Goal: Navigation & Orientation: Find specific page/section

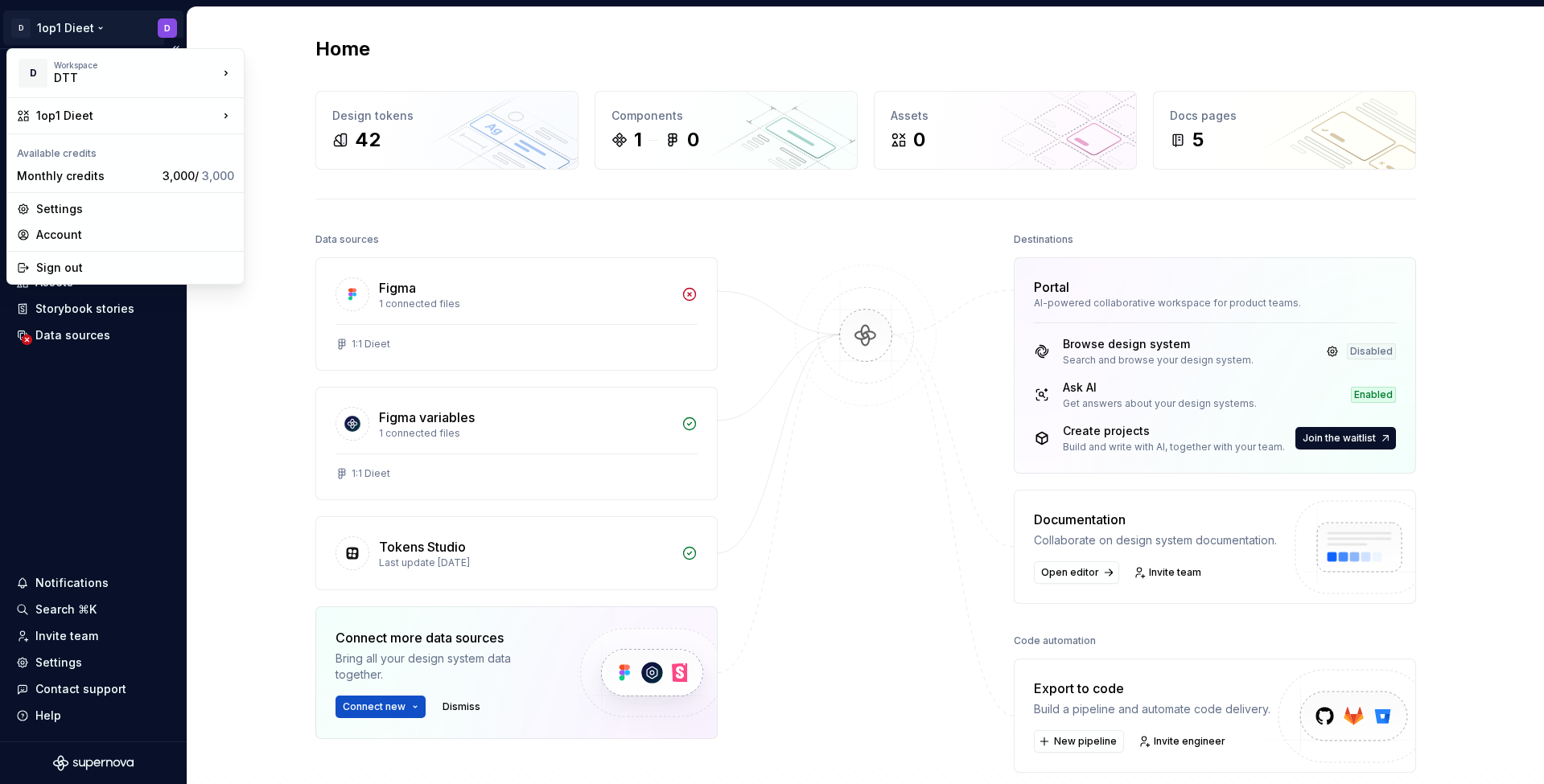
click at [45, 19] on html "D 1op1 Dieet D Home Documentation Analytics Code automation Design system data …" at bounding box center [772, 392] width 1544 height 784
click at [84, 85] on div "DTT" at bounding box center [122, 78] width 137 height 16
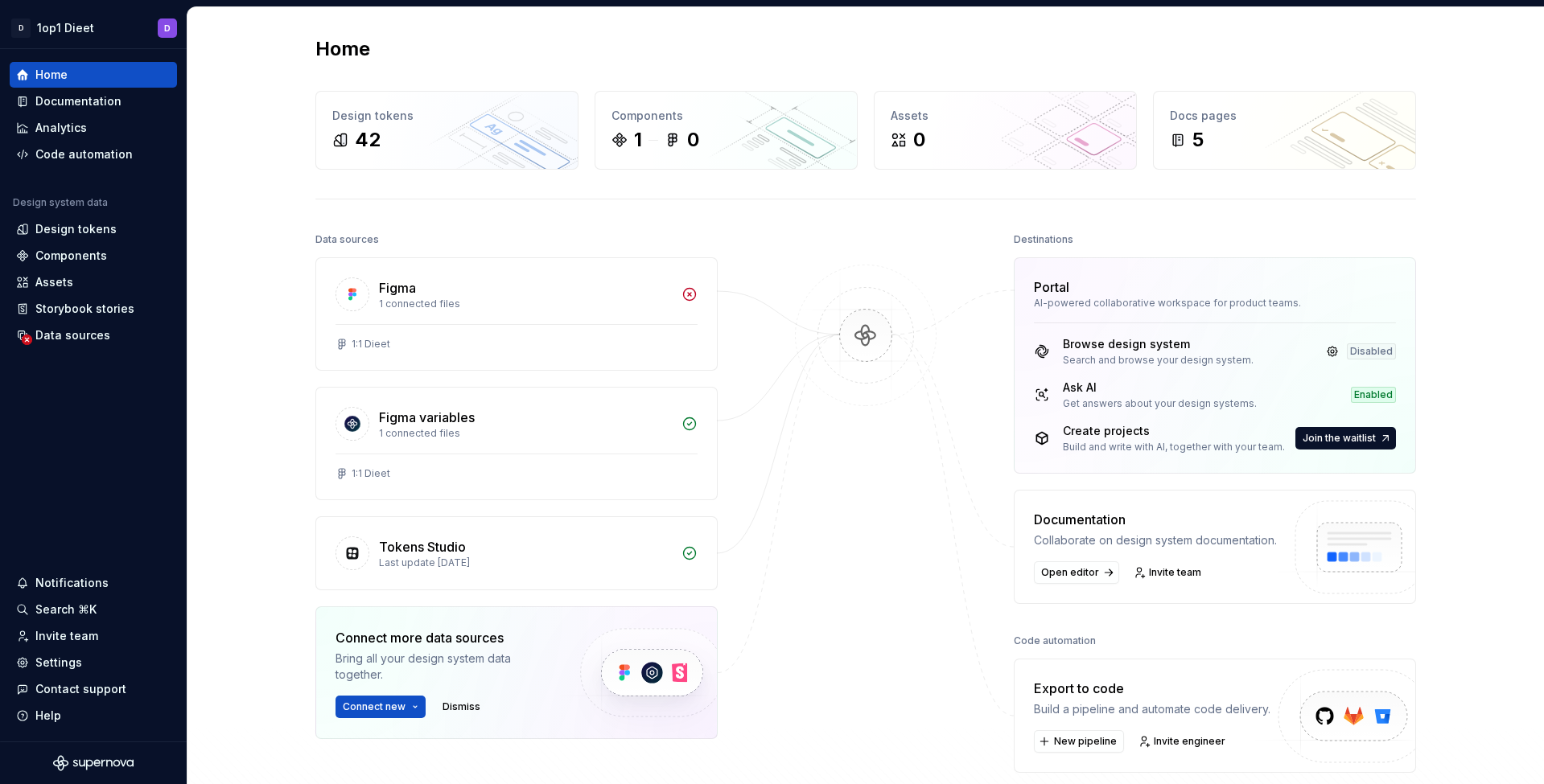
click at [86, 25] on html "D 1op1 Dieet D Home Documentation Analytics Code automation Design system data …" at bounding box center [772, 392] width 1544 height 784
click at [90, 27] on html "D 1op1 Dieet D Home Documentation Analytics Code automation Design system data …" at bounding box center [772, 392] width 1544 height 784
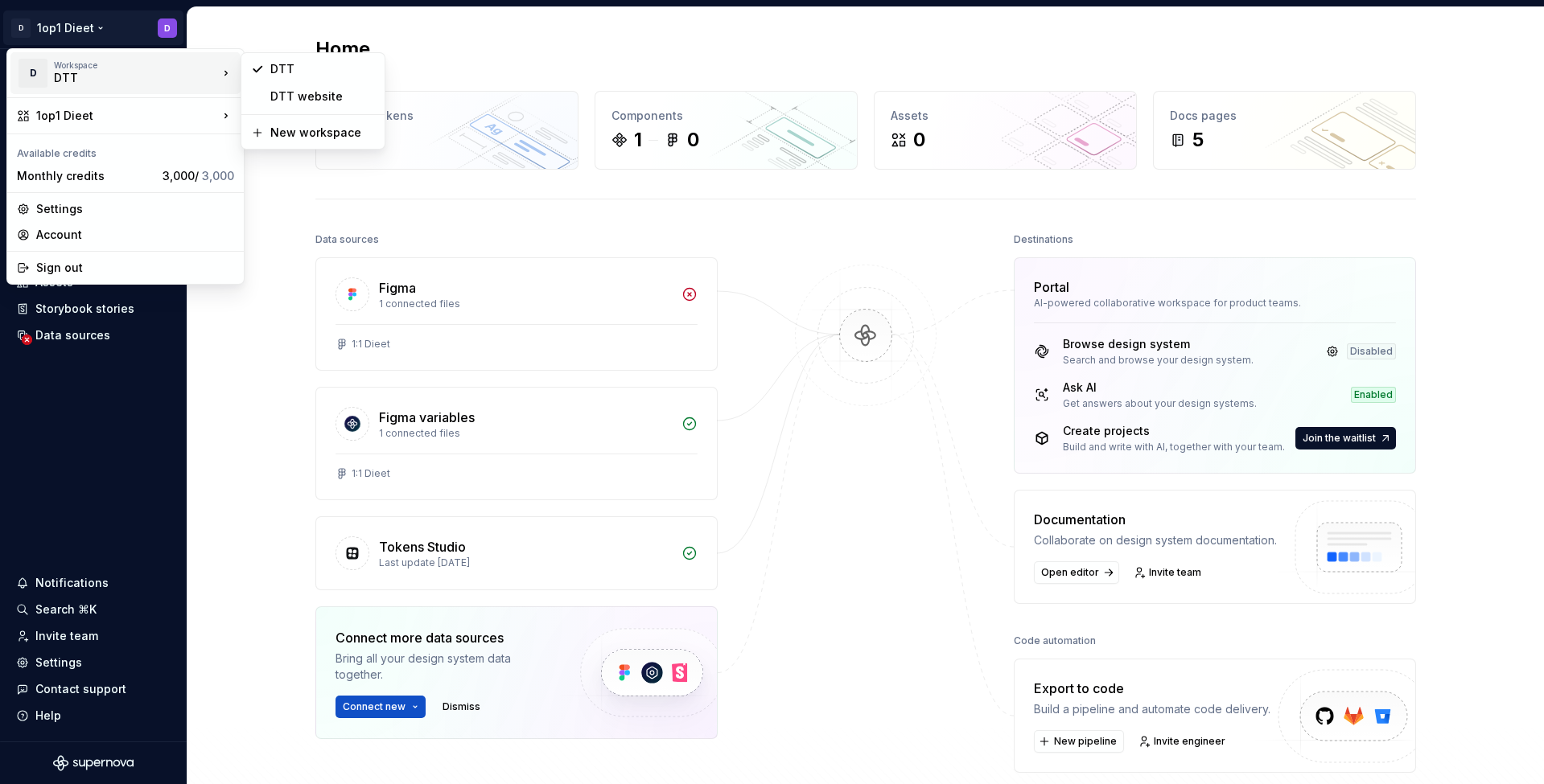
click at [80, 82] on div "DTT" at bounding box center [122, 78] width 137 height 16
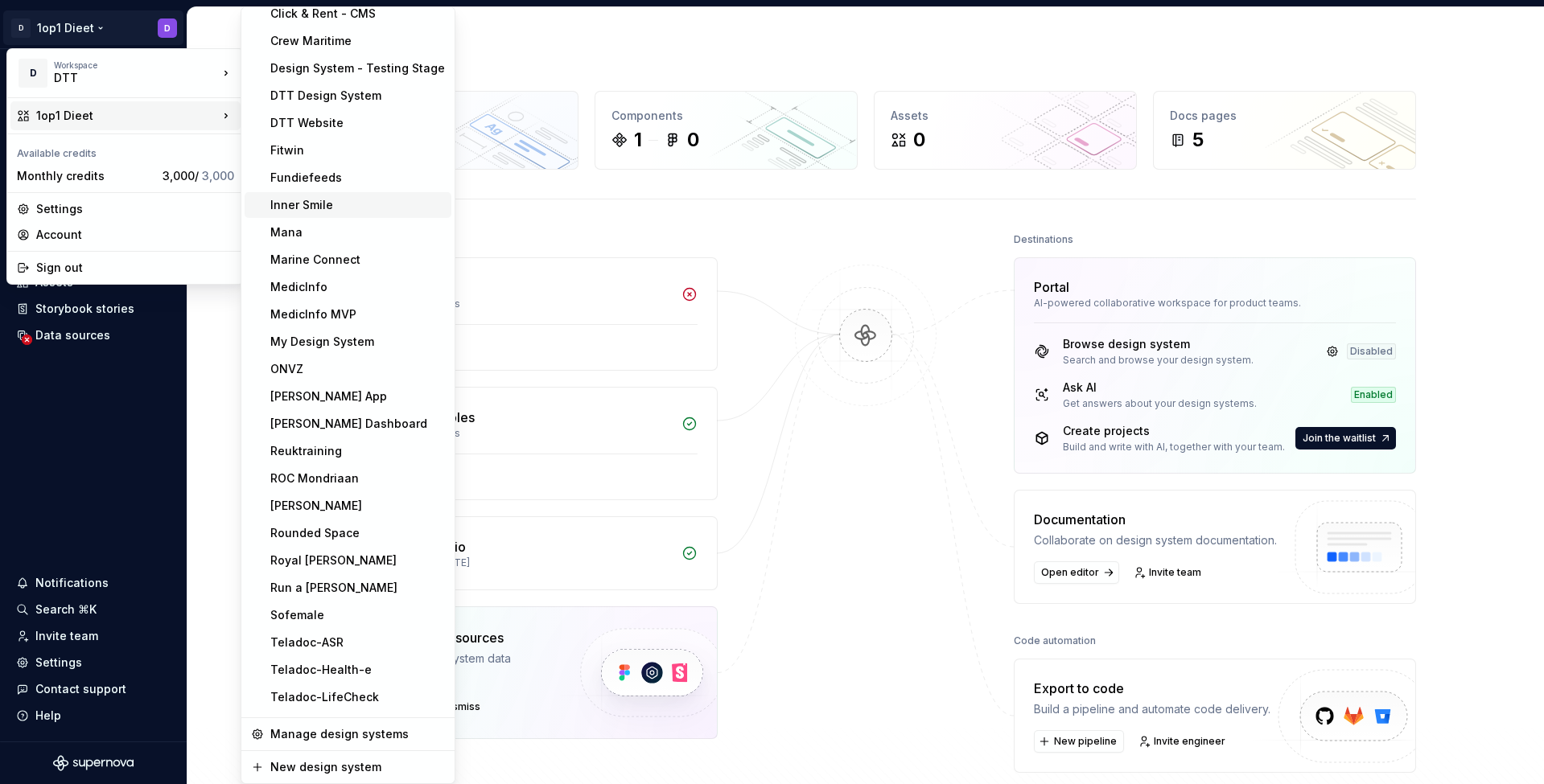
scroll to position [226, 0]
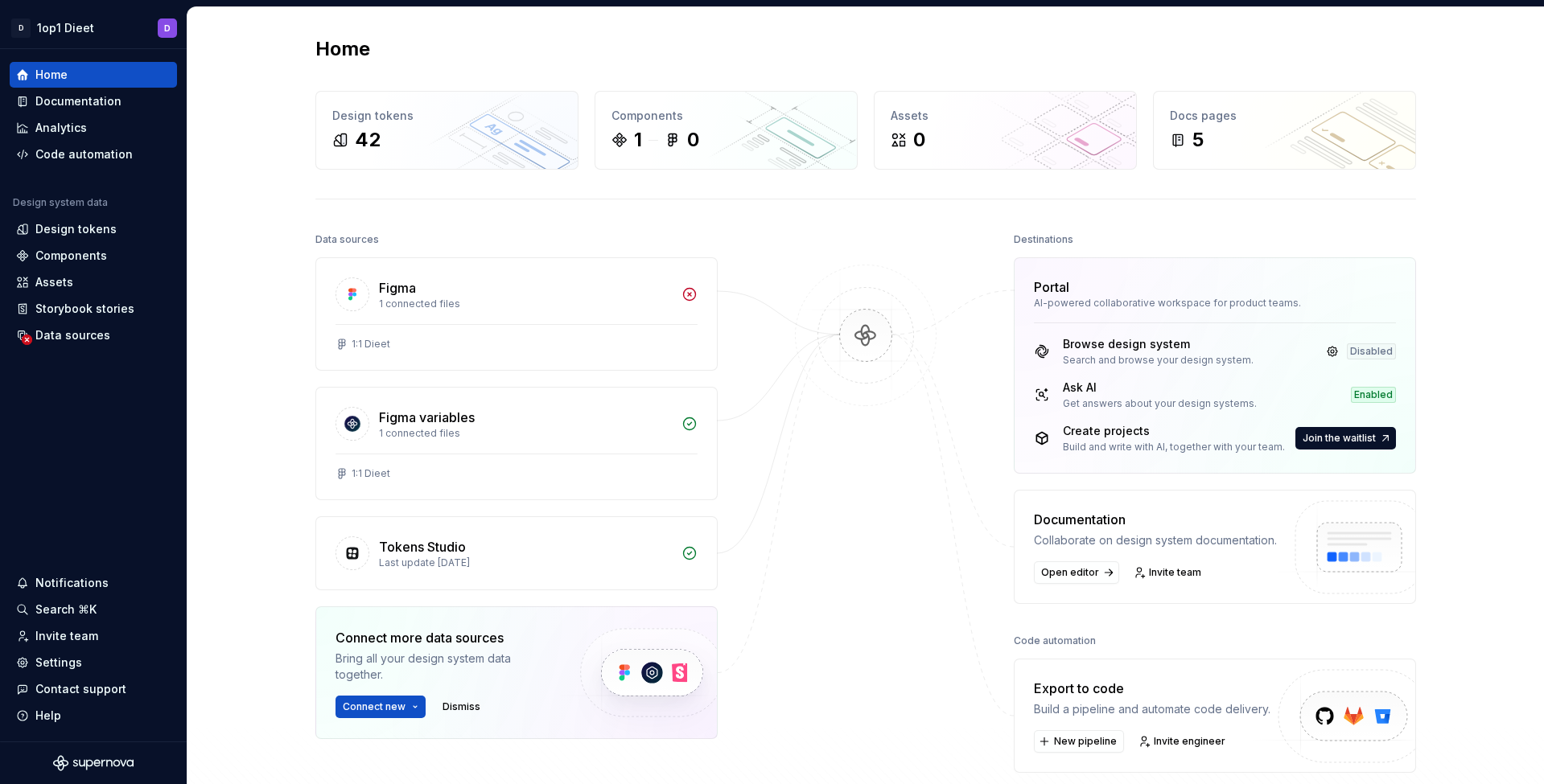
click at [1065, 632] on html "D 1op1 Dieet D Home Documentation Analytics Code automation Design system data …" at bounding box center [772, 392] width 1544 height 784
click at [156, 24] on html "D 1op1 Dieet D Home Documentation Analytics Code automation Design system data …" at bounding box center [772, 392] width 1544 height 784
click at [675, 220] on html "D 1op1 Dieet D Home Documentation Analytics Code automation Design system data …" at bounding box center [772, 392] width 1544 height 784
click at [542, 24] on div "Home Design tokens 42 Components 1 0 Assets 0 Docs pages 5 Data sources Figma 1…" at bounding box center [866, 460] width 1158 height 906
click at [1144, 346] on div "Browse design system" at bounding box center [1158, 344] width 190 height 16
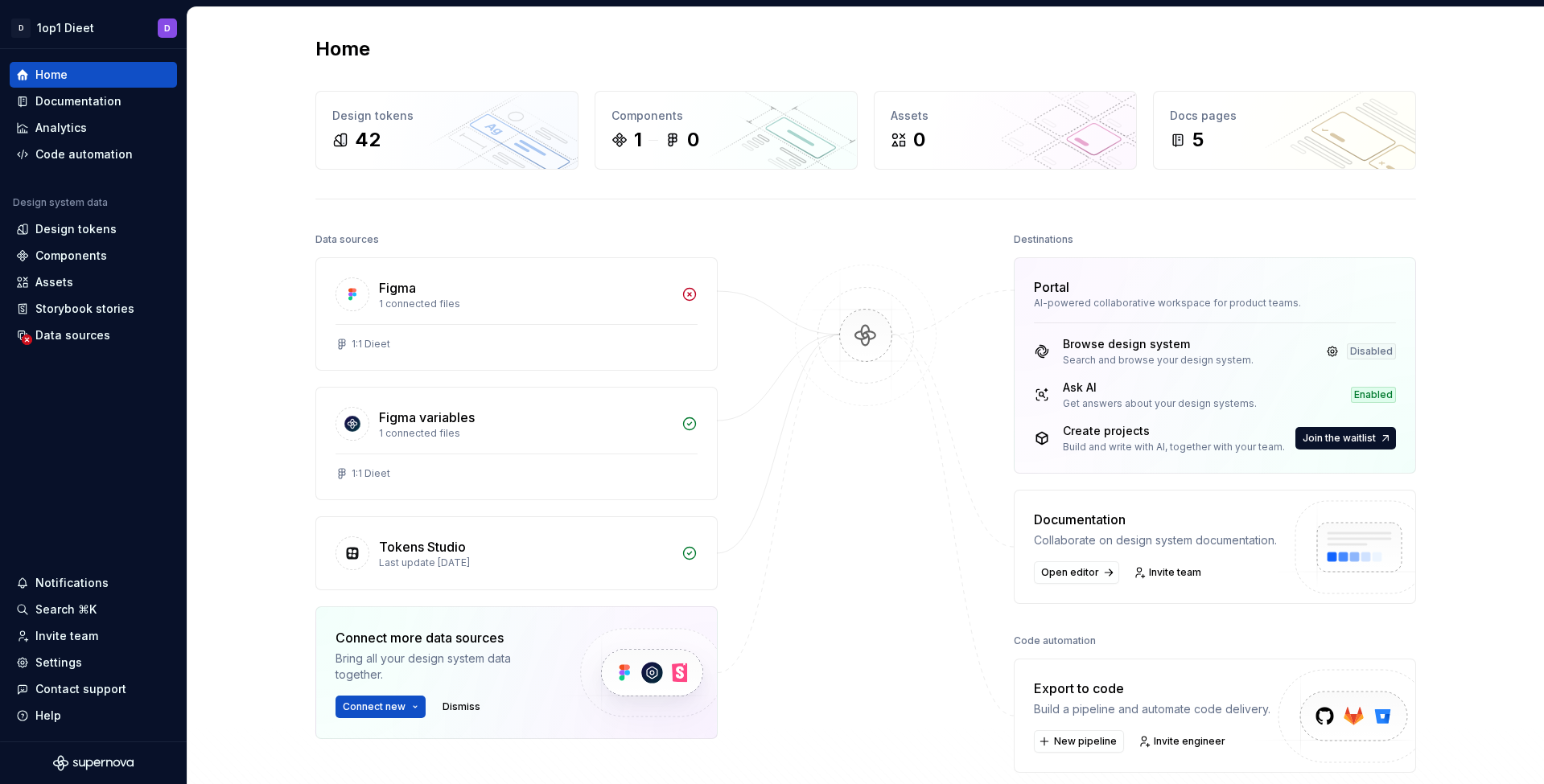
click at [1144, 346] on div "Browse design system" at bounding box center [1158, 344] width 190 height 16
click at [431, 134] on div "42" at bounding box center [446, 140] width 229 height 26
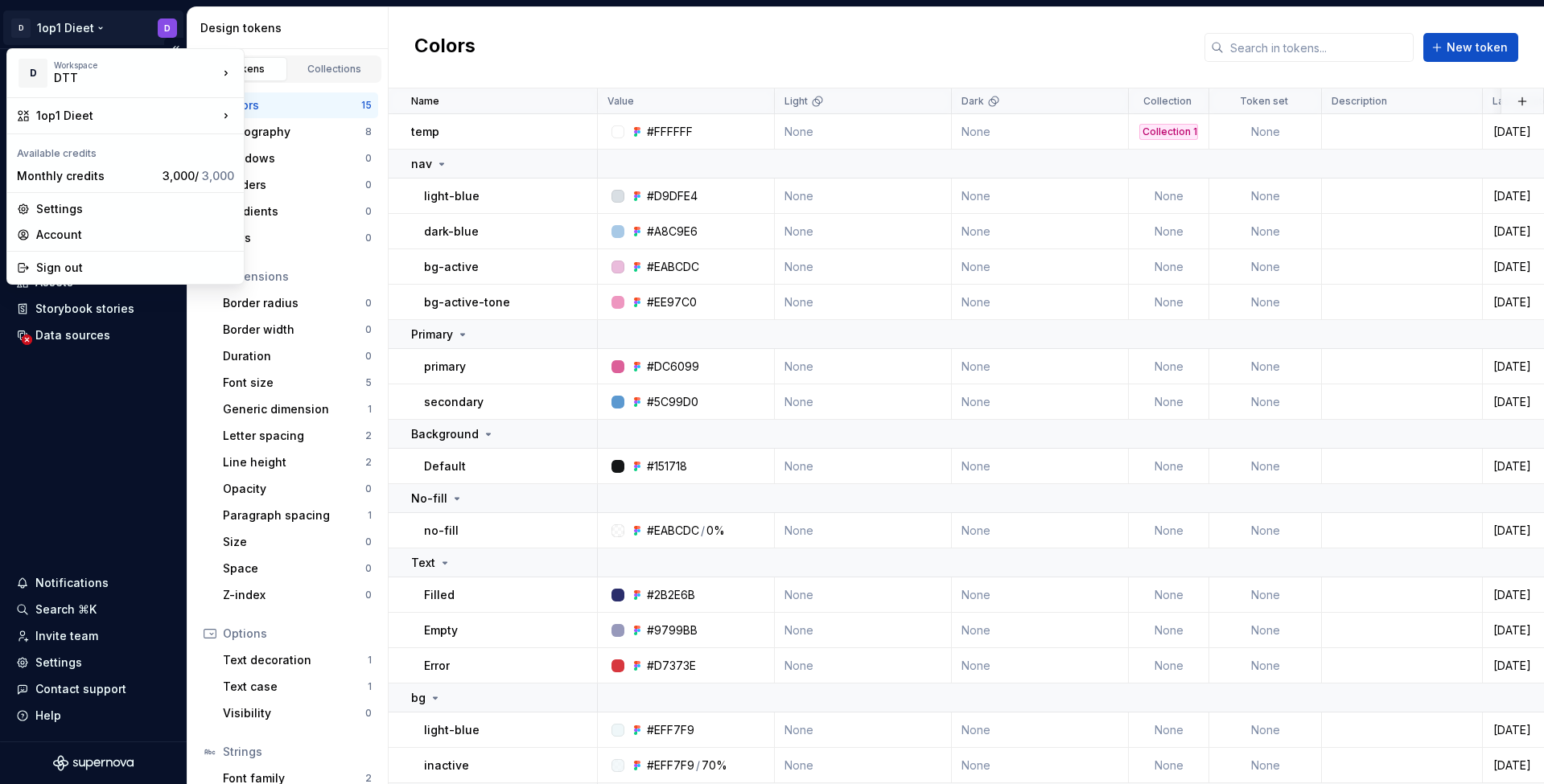
click at [72, 32] on html "D 1op1 Dieet D Home Documentation Analytics Code automation Design system data …" at bounding box center [772, 392] width 1544 height 784
click at [59, 35] on html "D 1op1 Dieet D Home Documentation Analytics Code automation Design system data …" at bounding box center [772, 392] width 1544 height 784
